Goal: Information Seeking & Learning: Understand process/instructions

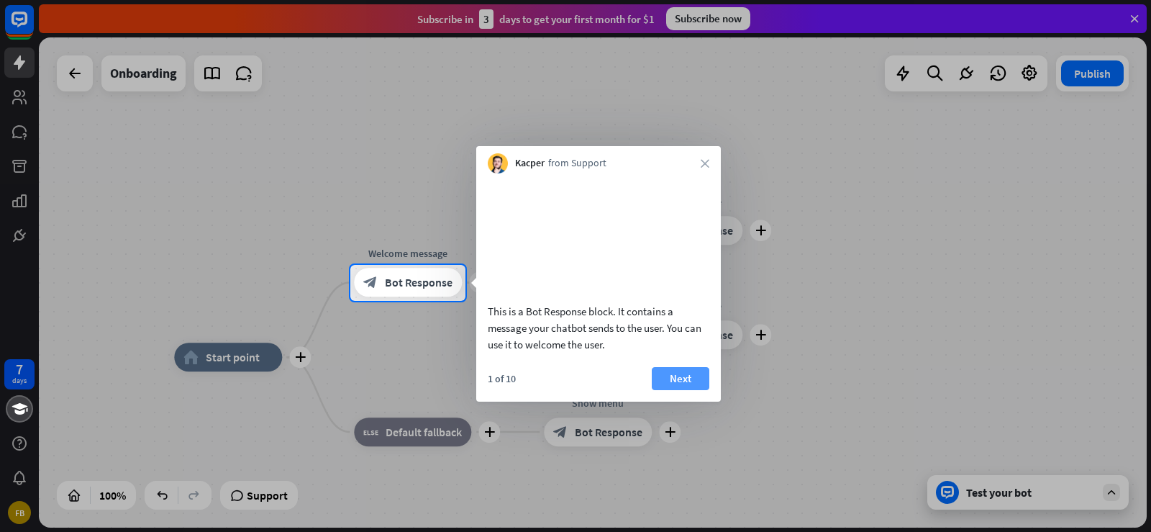
click at [690, 390] on button "Next" at bounding box center [681, 378] width 58 height 23
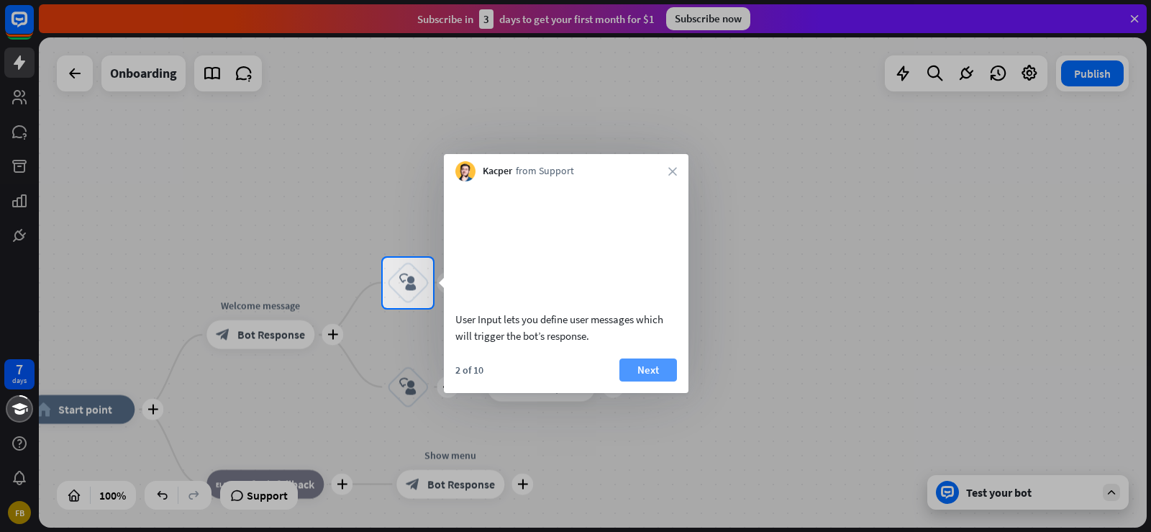
click at [657, 380] on button "Next" at bounding box center [649, 369] width 58 height 23
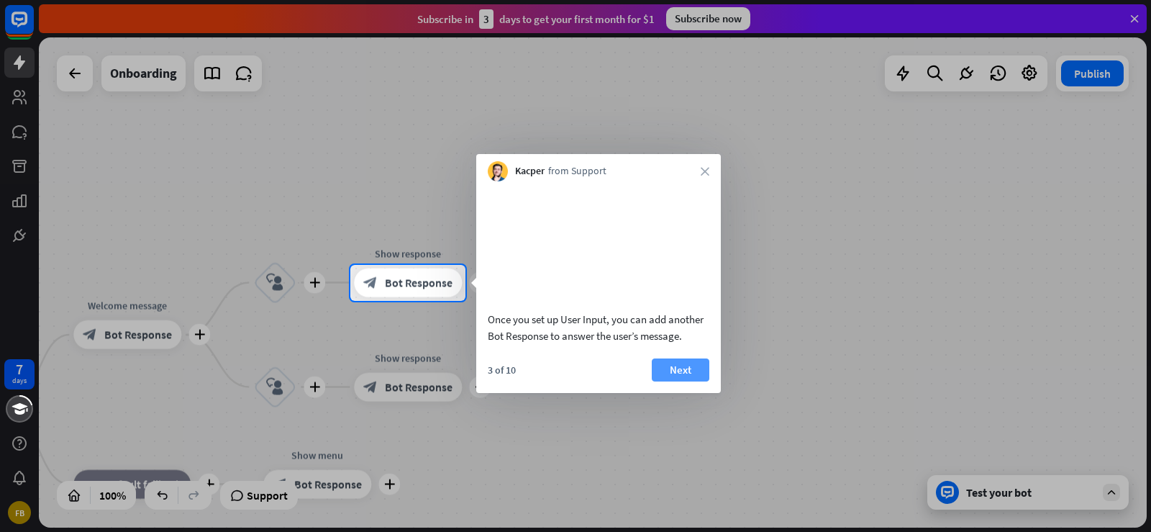
click at [666, 381] on button "Next" at bounding box center [681, 369] width 58 height 23
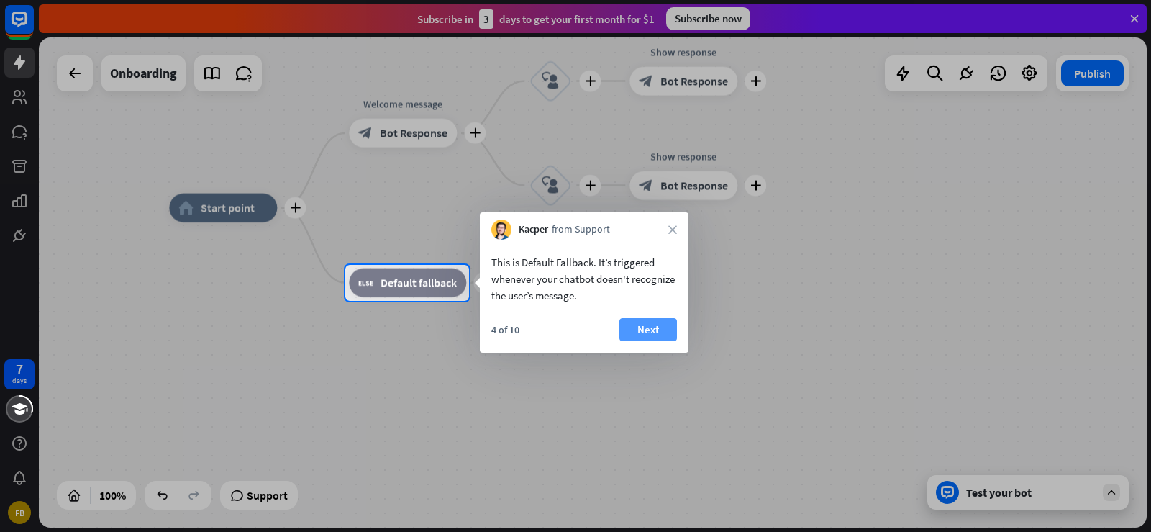
click at [652, 331] on button "Next" at bounding box center [649, 329] width 58 height 23
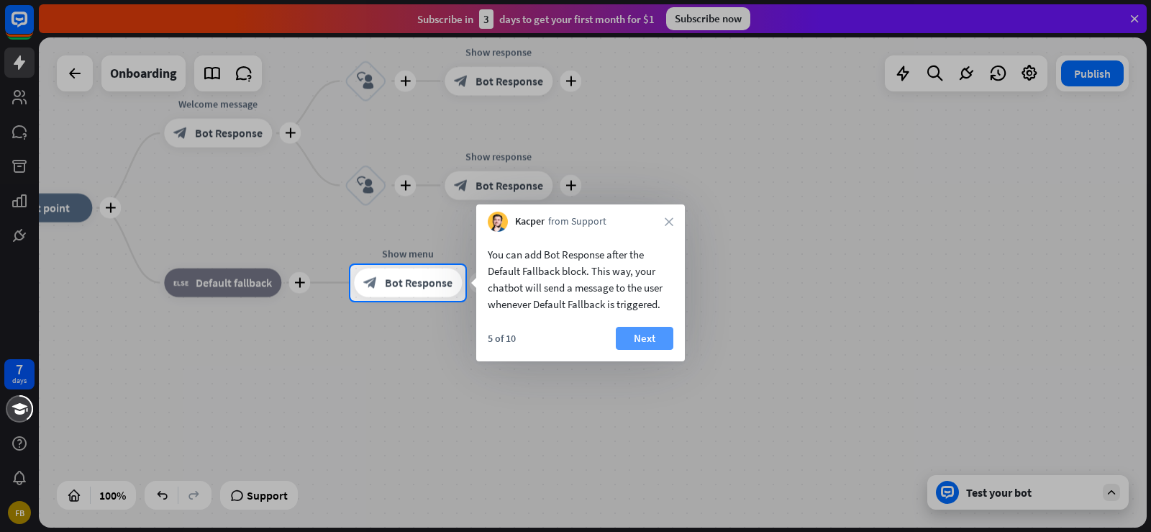
click at [630, 330] on button "Next" at bounding box center [645, 338] width 58 height 23
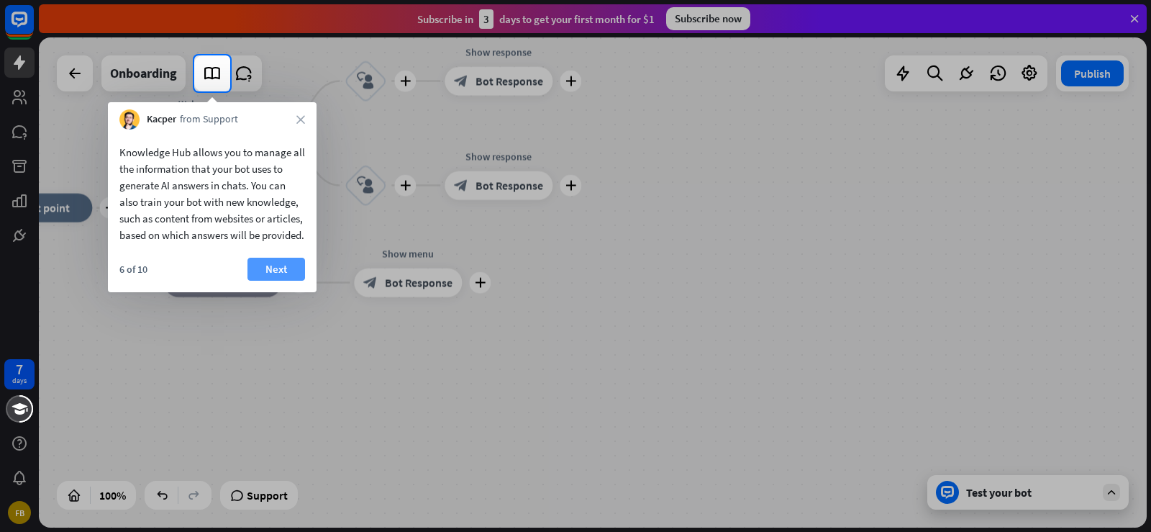
click at [268, 271] on button "Next" at bounding box center [277, 269] width 58 height 23
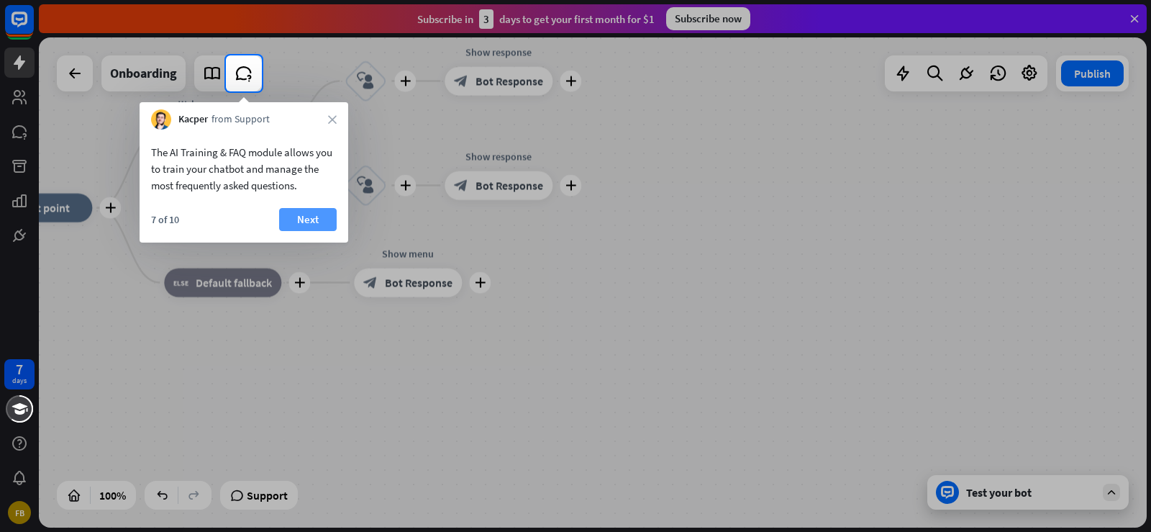
click at [305, 214] on button "Next" at bounding box center [308, 219] width 58 height 23
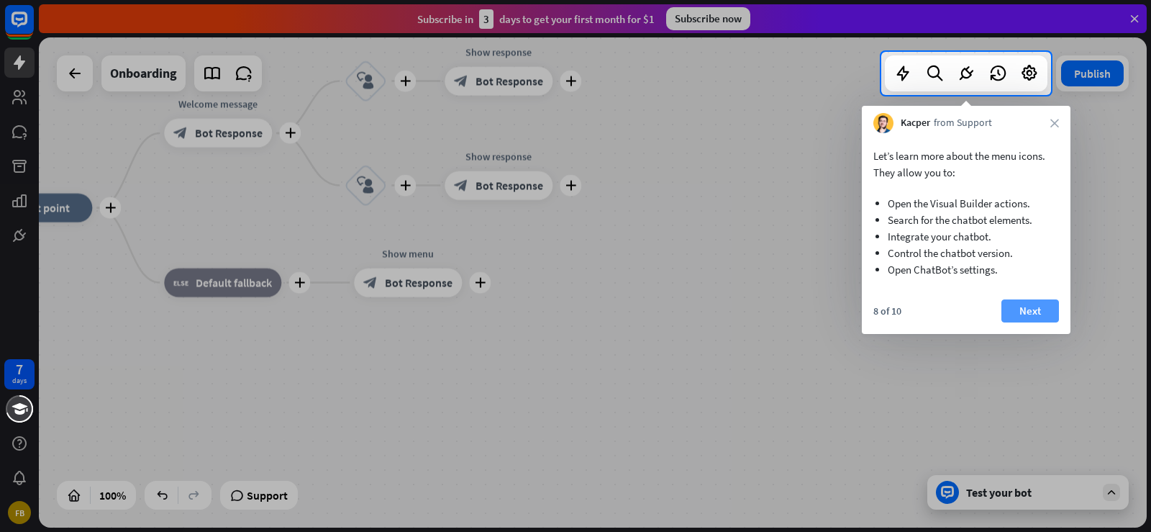
click at [1028, 305] on button "Next" at bounding box center [1031, 310] width 58 height 23
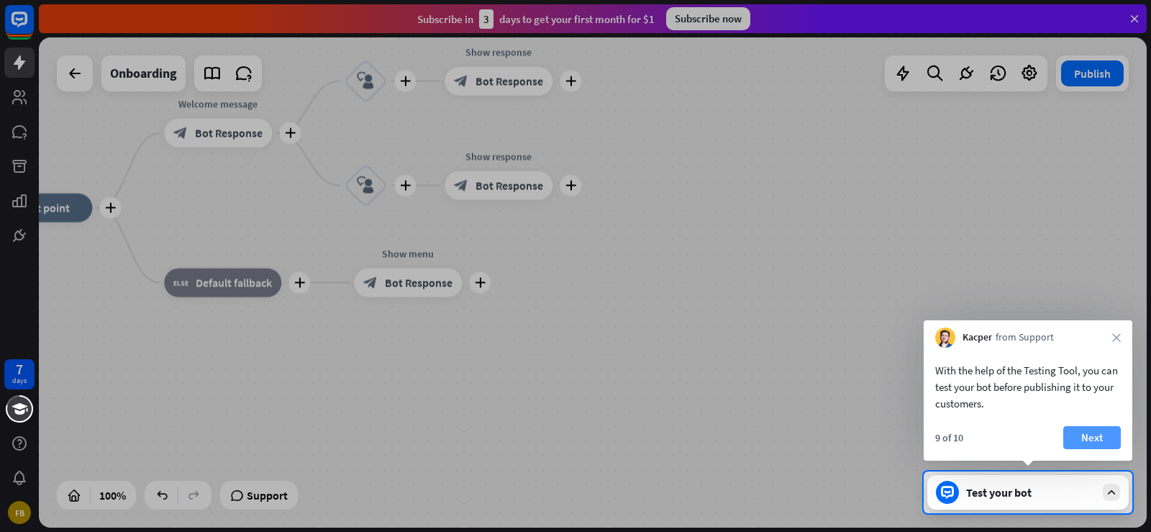
click at [1082, 438] on button "Next" at bounding box center [1093, 437] width 58 height 23
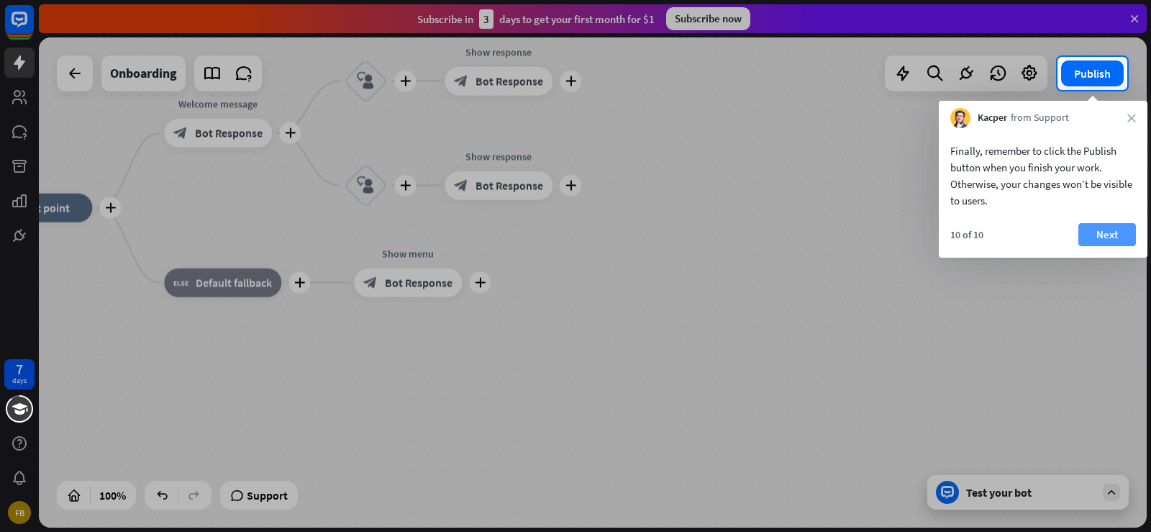
click at [1106, 232] on button "Next" at bounding box center [1108, 234] width 58 height 23
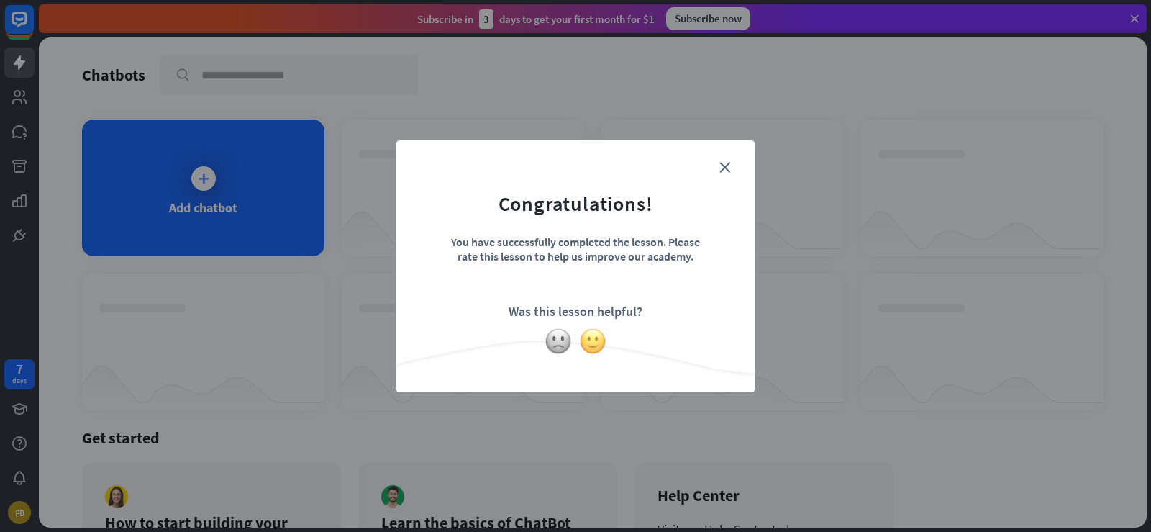
click at [595, 344] on img at bounding box center [592, 340] width 27 height 27
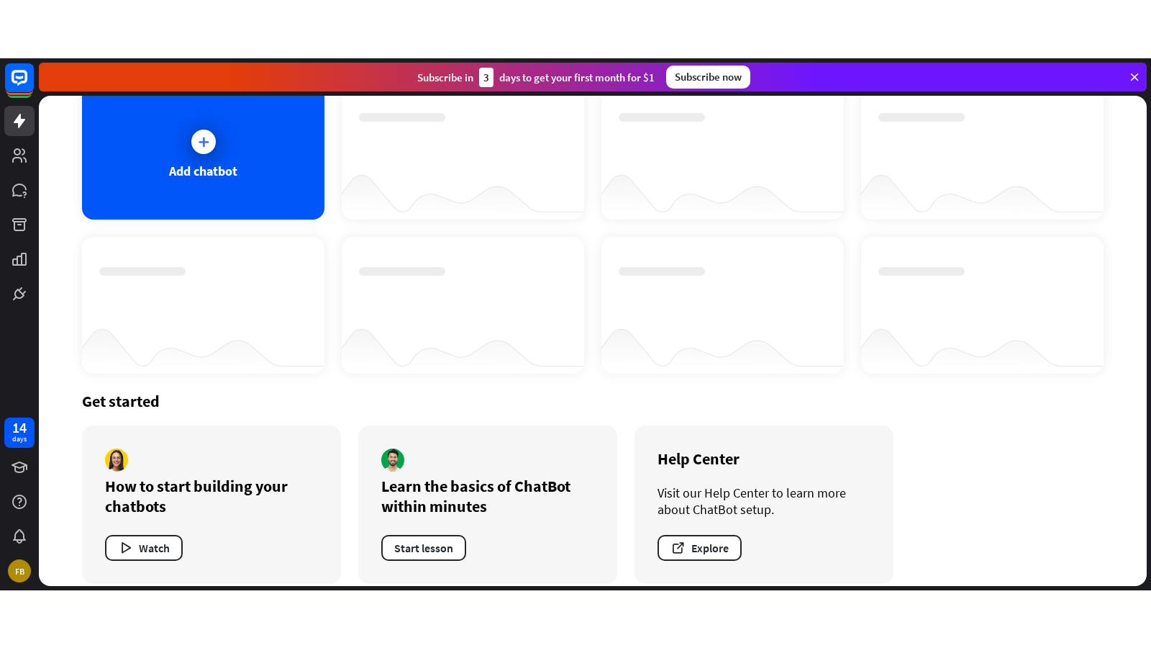
scroll to position [110, 0]
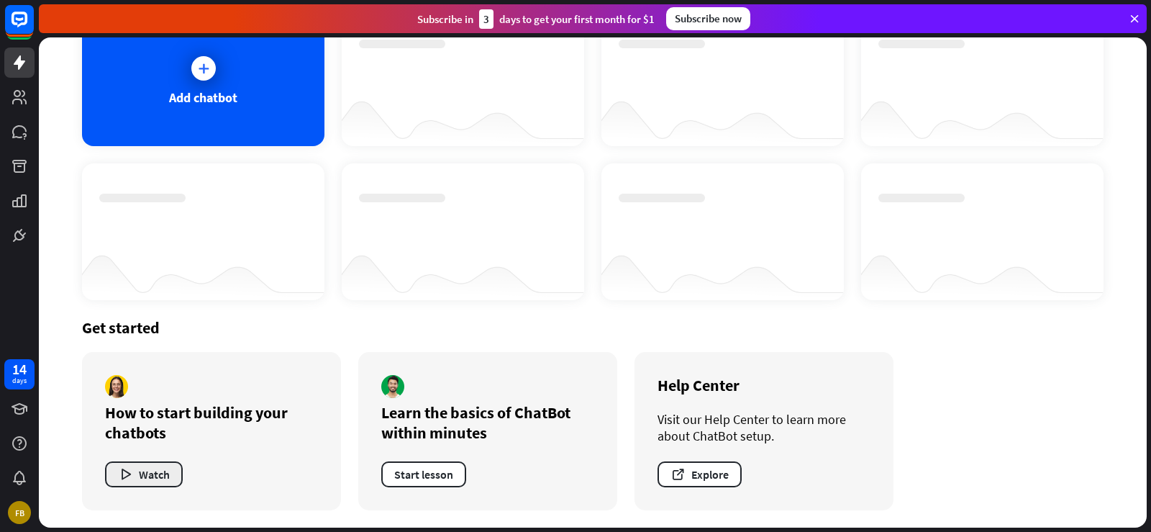
click at [141, 472] on button "Watch" at bounding box center [144, 474] width 78 height 26
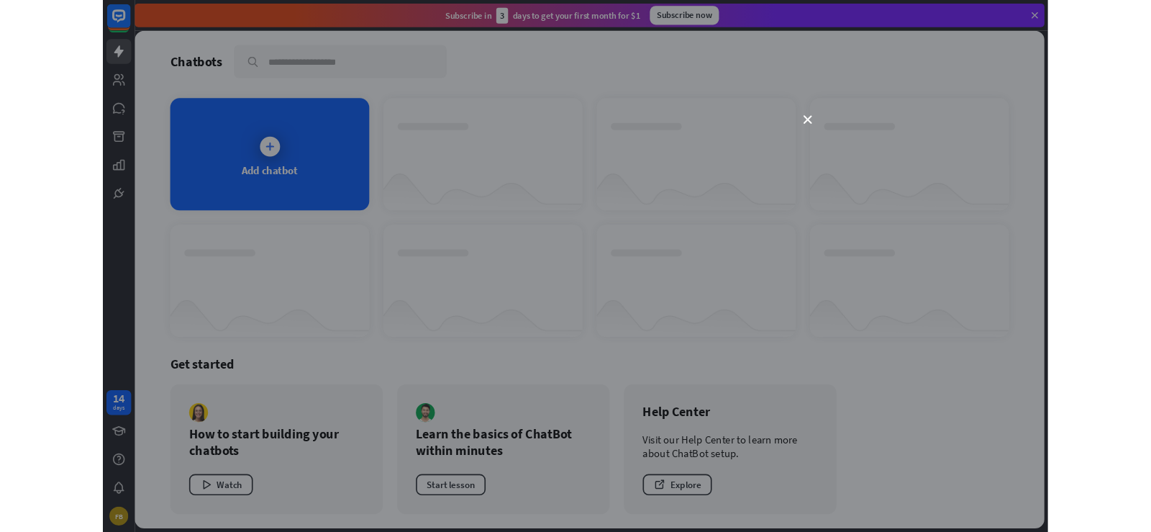
scroll to position [0, 0]
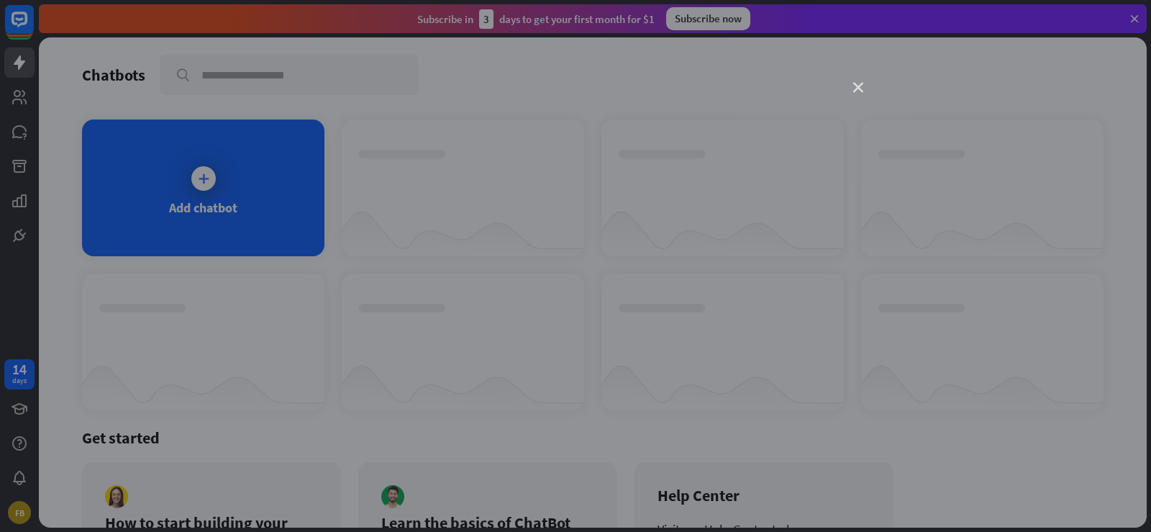
click at [858, 87] on icon "close" at bounding box center [858, 88] width 10 height 10
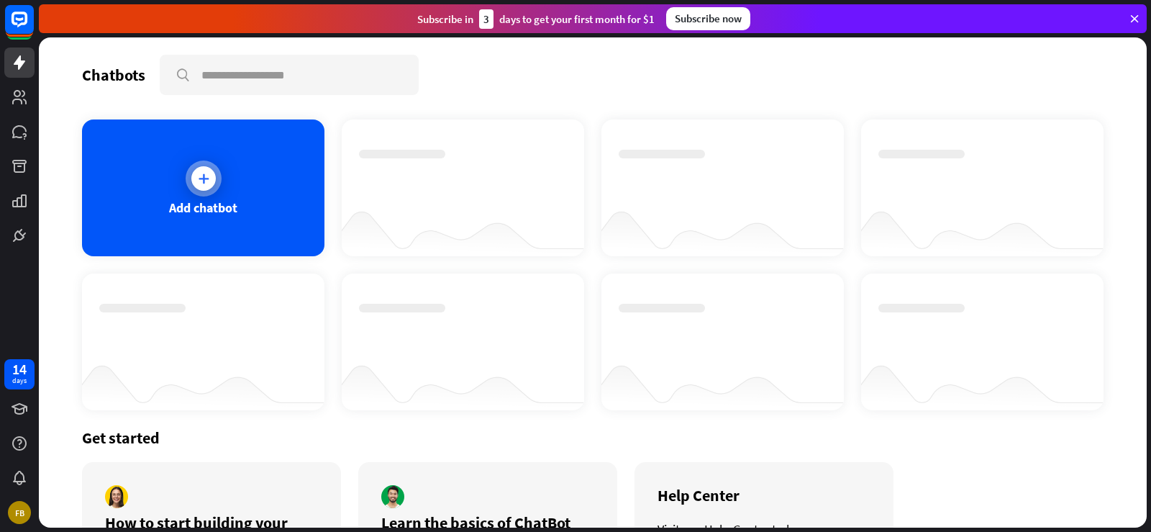
click at [196, 175] on icon at bounding box center [203, 178] width 14 height 14
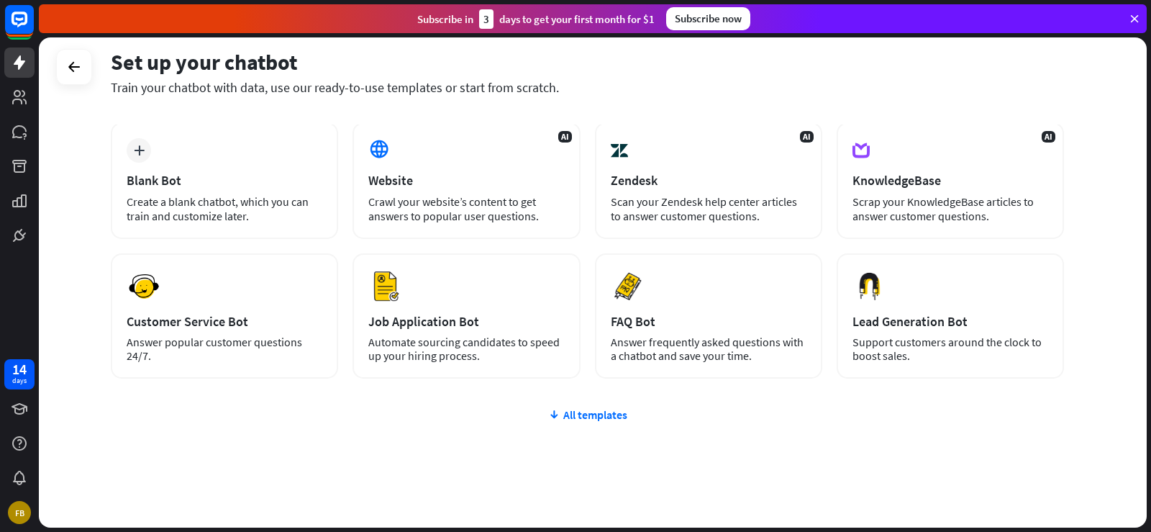
scroll to position [91, 0]
